Goal: Task Accomplishment & Management: Use online tool/utility

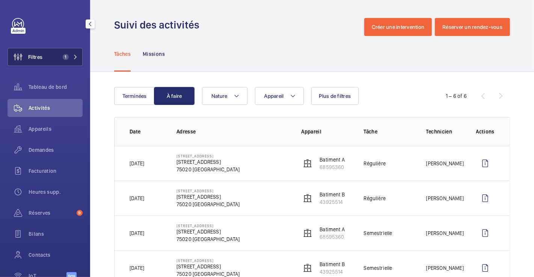
click at [38, 57] on span "Filtres" at bounding box center [35, 57] width 14 height 8
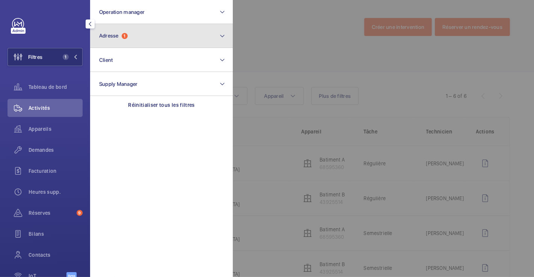
click at [156, 40] on button "Adresse 1" at bounding box center [161, 36] width 143 height 24
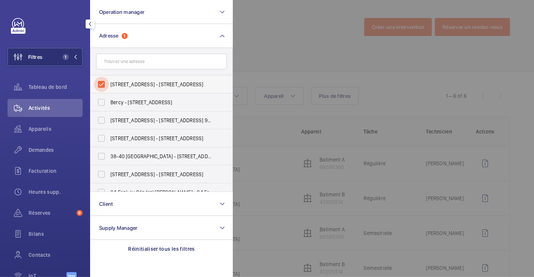
click at [102, 83] on input "[STREET_ADDRESS] - [STREET_ADDRESS]" at bounding box center [101, 84] width 15 height 15
checkbox input "false"
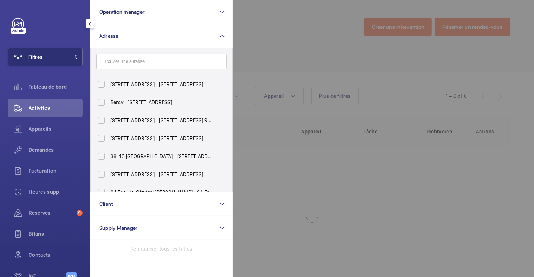
click at [267, 33] on div at bounding box center [500, 138] width 534 height 277
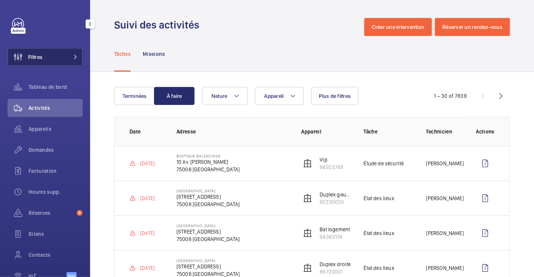
click at [45, 54] on button "Filtres" at bounding box center [45, 57] width 75 height 18
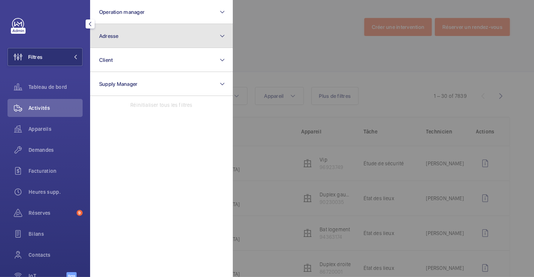
click at [138, 39] on button "Adresse" at bounding box center [161, 36] width 143 height 24
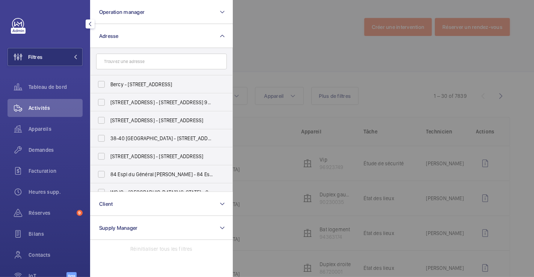
click at [126, 65] on input "text" at bounding box center [161, 62] width 131 height 16
type input "184 [GEOGRAPHIC_DATA]"
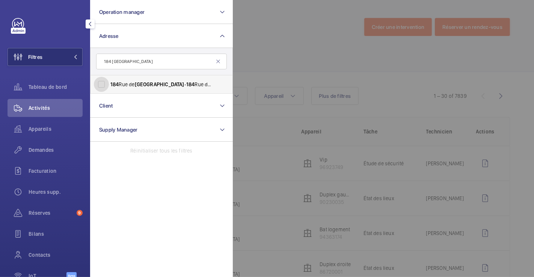
click at [104, 86] on input "[STREET_ADDRESS] - [STREET_ADDRESS]" at bounding box center [101, 84] width 15 height 15
checkbox input "true"
click at [237, 29] on div at bounding box center [500, 138] width 534 height 277
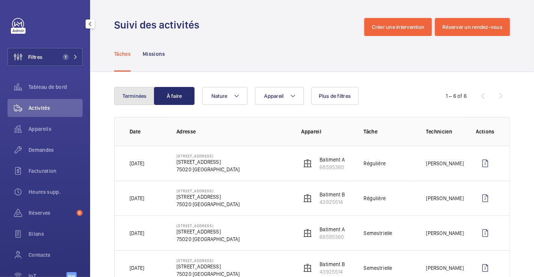
click at [127, 97] on button "Terminées" at bounding box center [134, 96] width 41 height 18
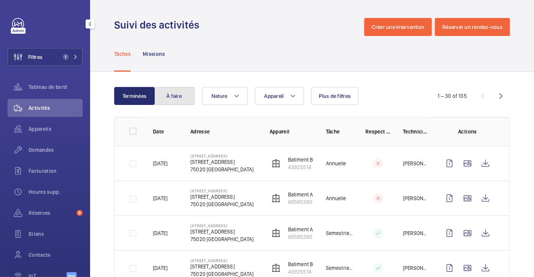
click at [176, 94] on button "À faire" at bounding box center [174, 96] width 41 height 18
